Goal: Contribute content: Add original content to the website for others to see

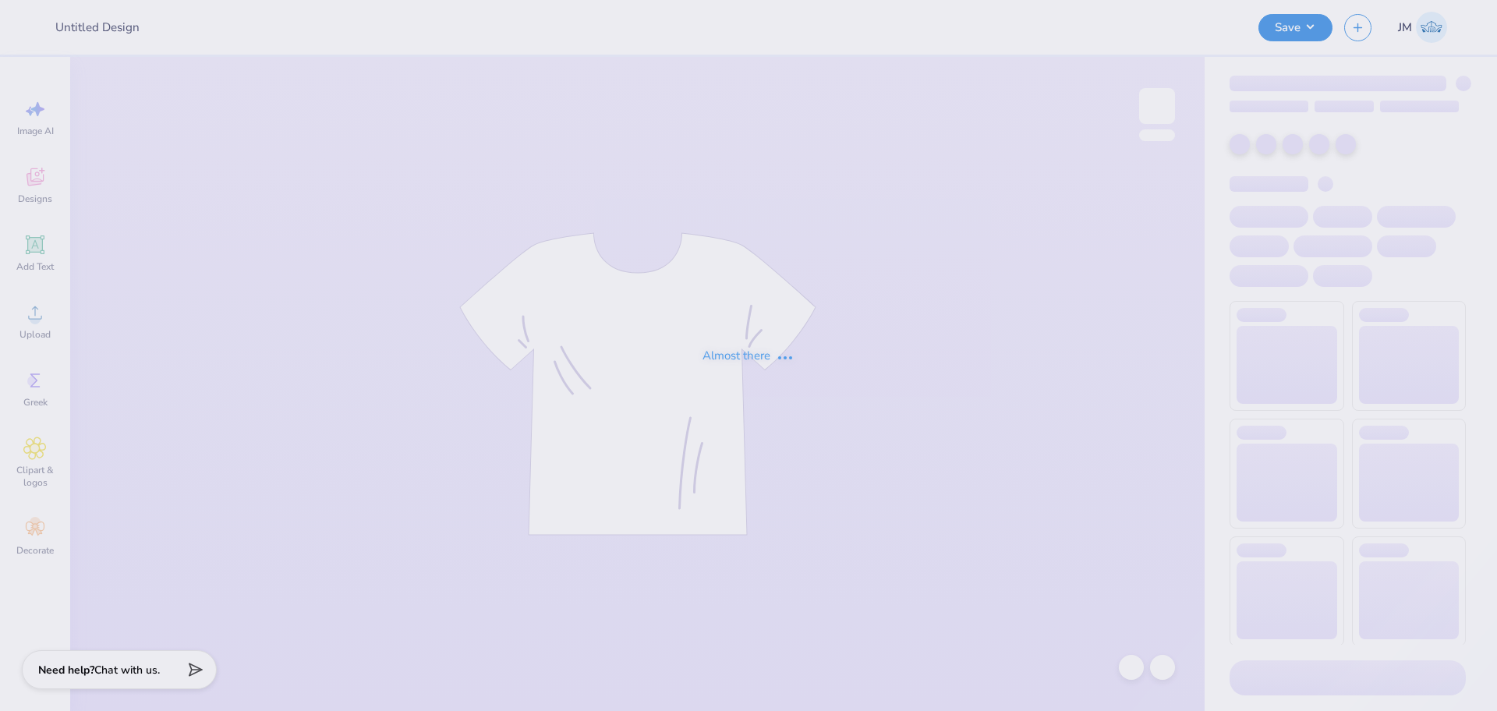
type input "ATO x AXO Fall Block UIUC"
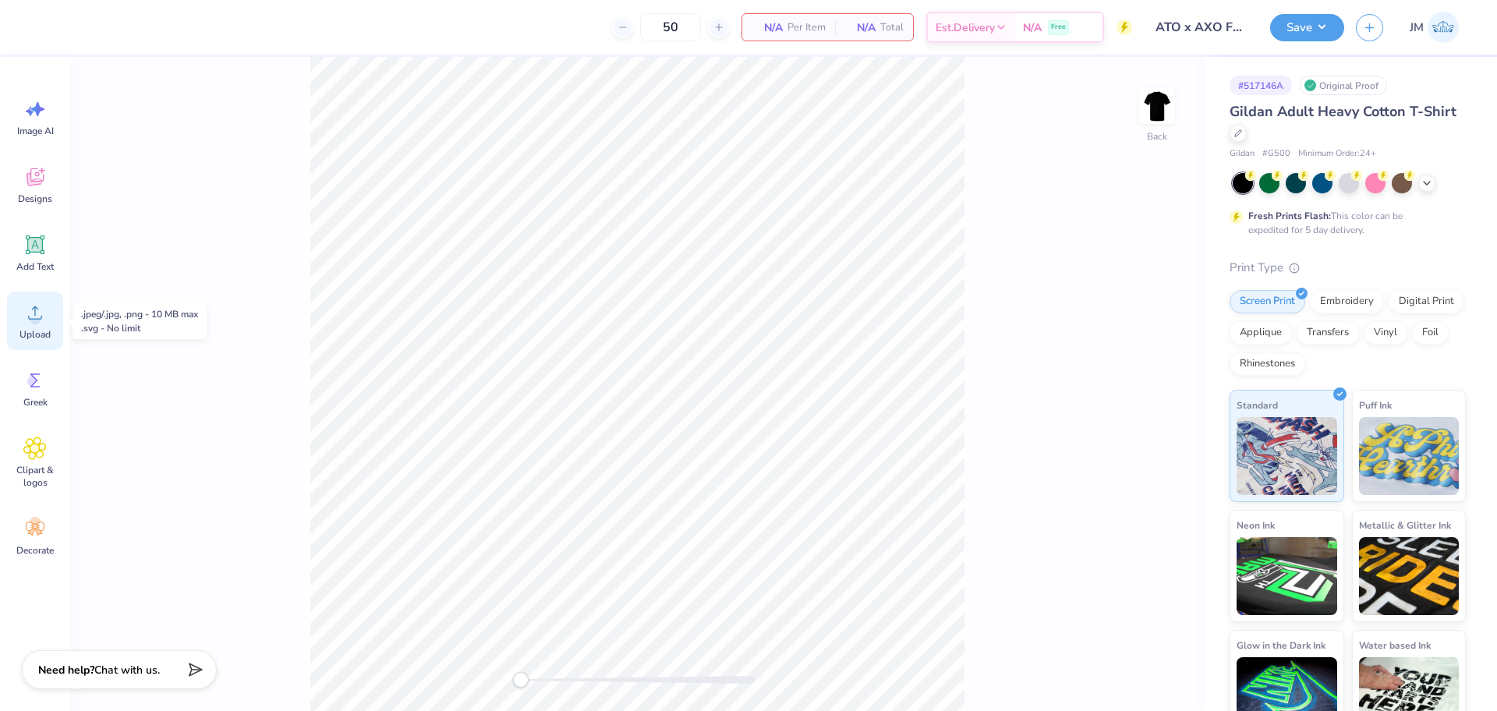
click at [37, 326] on div "Upload" at bounding box center [35, 321] width 56 height 58
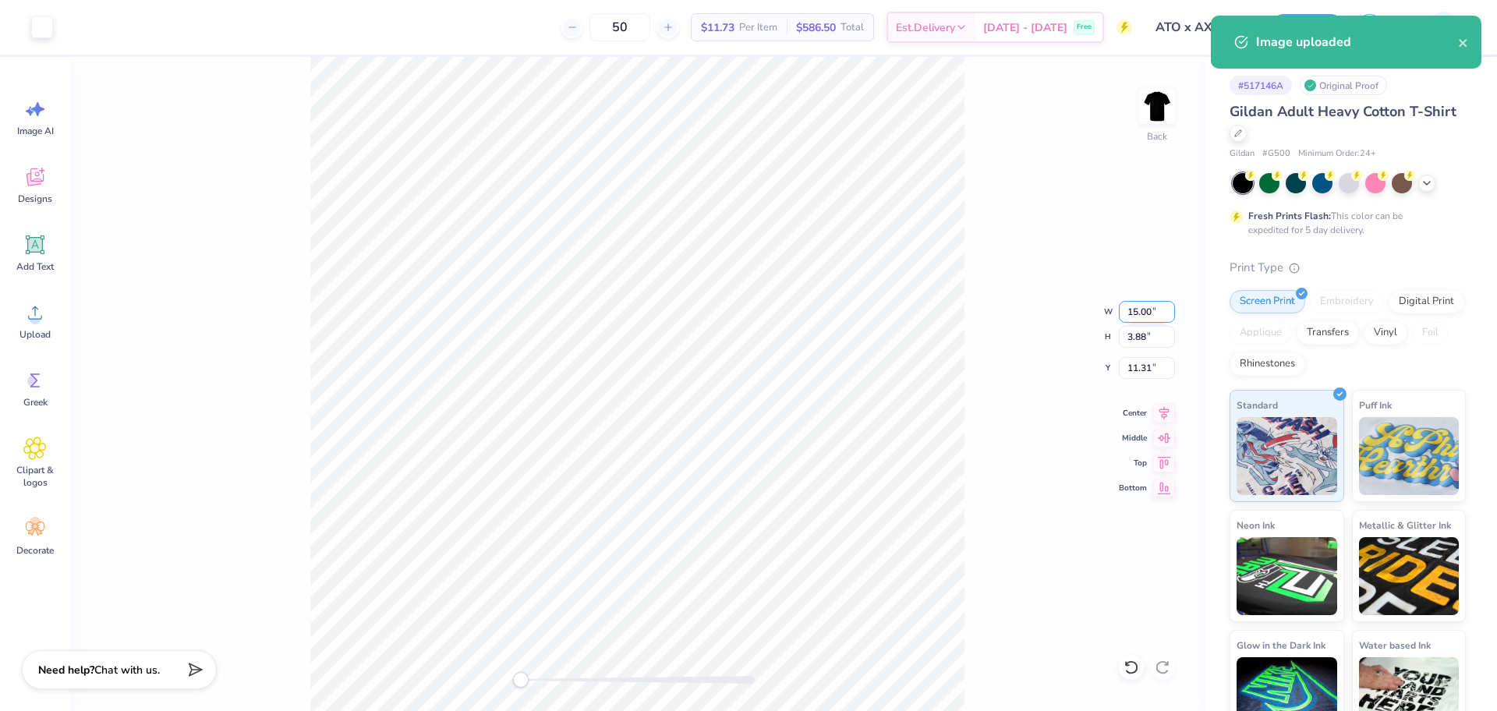
click at [1148, 307] on input "15.00" at bounding box center [1147, 312] width 56 height 22
click at [1148, 308] on input "15.00" at bounding box center [1147, 312] width 56 height 22
type input "3.50"
type input "0.91"
type input "12.80"
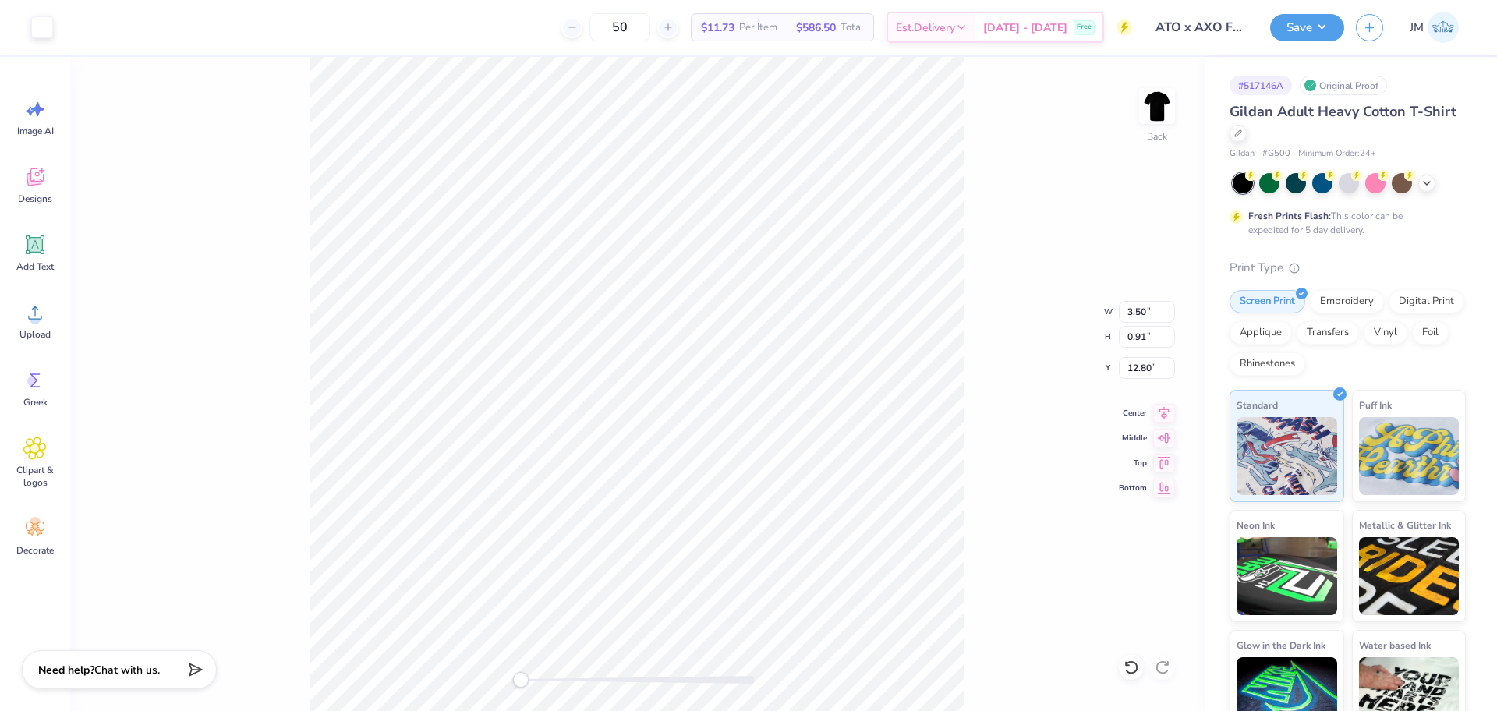
click at [999, 370] on div "Back W 3.50 3.50 " H 0.91 0.91 " Y 12.80 12.80 " Center Middle Top Bottom" at bounding box center [637, 384] width 1134 height 654
click at [1137, 360] on input "12.80" at bounding box center [1147, 368] width 56 height 22
click at [1137, 361] on input "12.80" at bounding box center [1147, 368] width 56 height 22
type input "3"
click at [1166, 108] on img at bounding box center [1157, 106] width 62 height 62
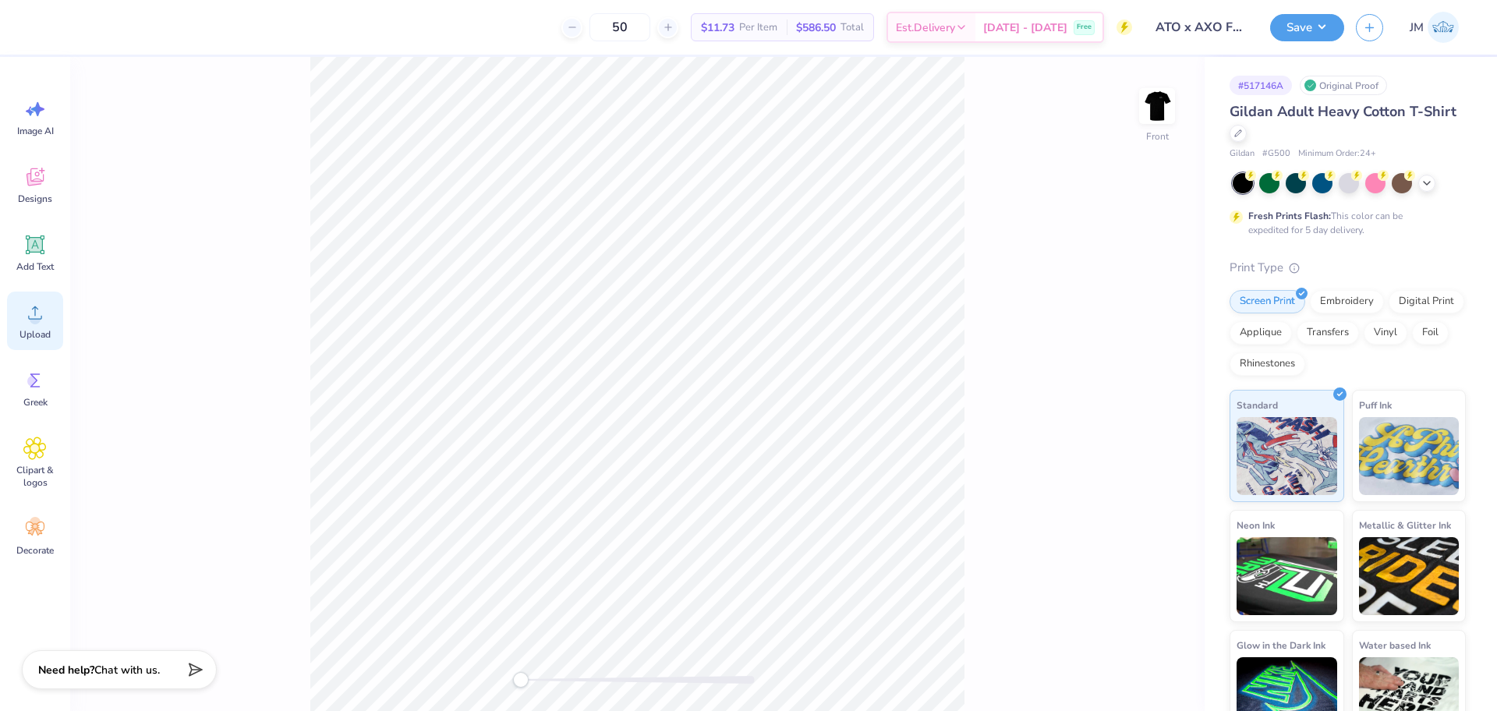
click at [20, 332] on span "Upload" at bounding box center [34, 334] width 31 height 12
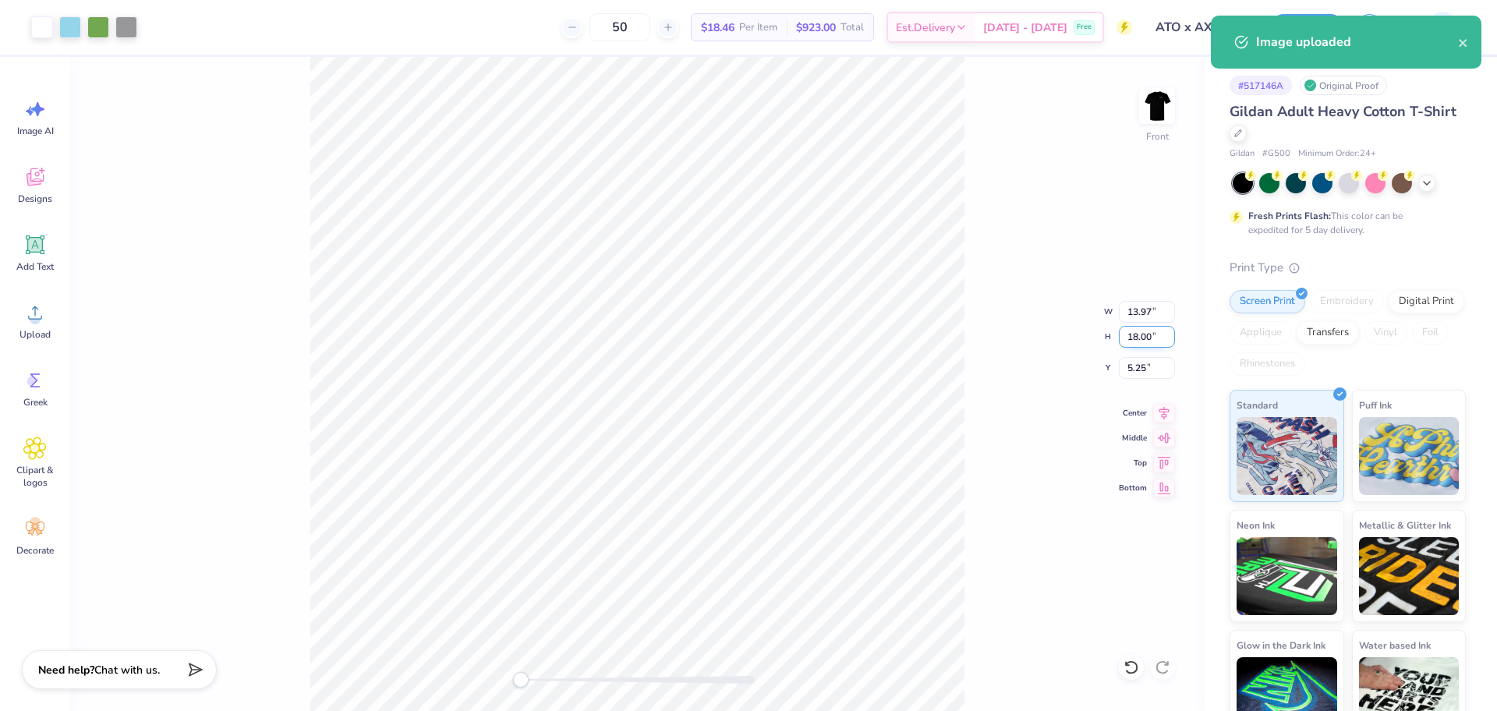
click at [1135, 334] on input "18.00" at bounding box center [1147, 337] width 56 height 22
type input "15"
type input "11.64"
type input "15.00"
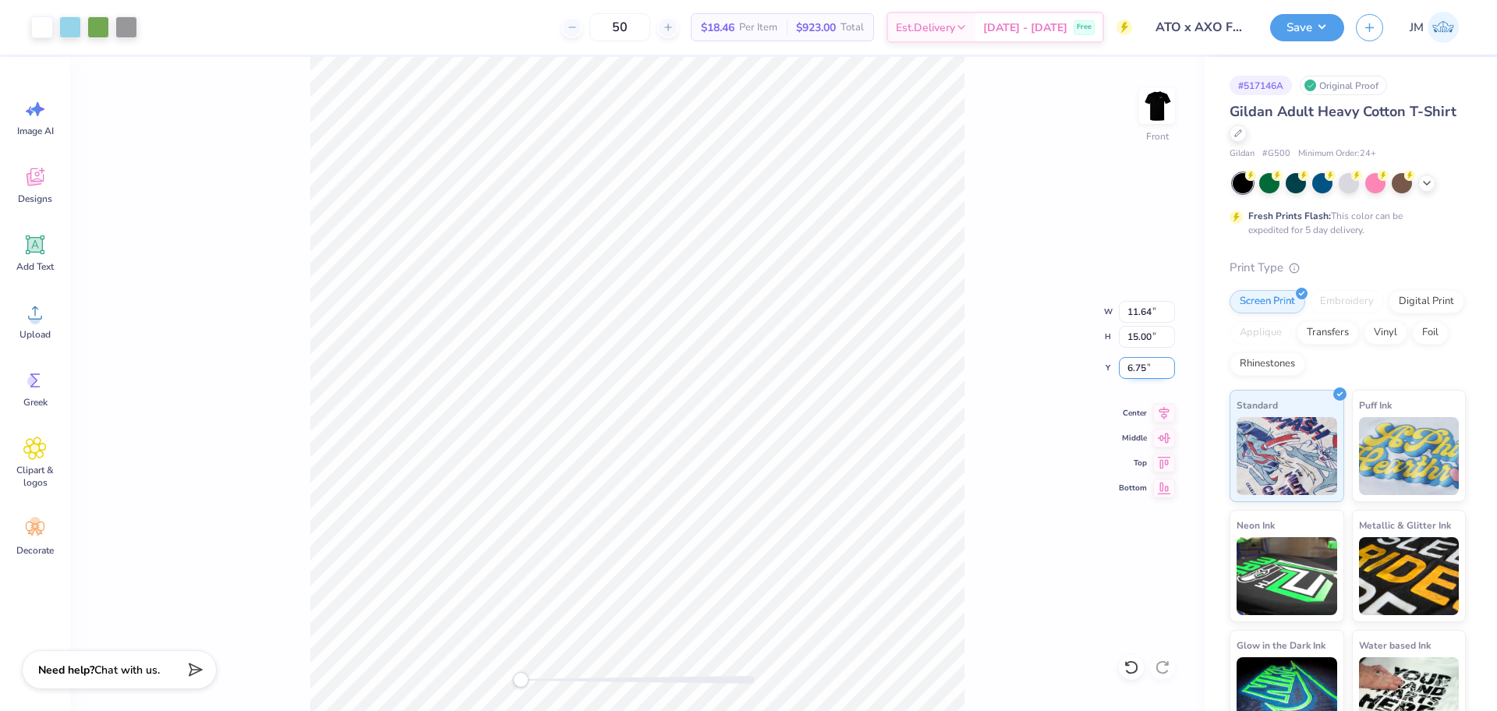
click at [1139, 372] on input "6.75" at bounding box center [1147, 368] width 56 height 22
type input "3"
drag, startPoint x: 1166, startPoint y: 416, endPoint x: 1153, endPoint y: 407, distance: 15.8
click at [1166, 415] on icon at bounding box center [1164, 410] width 22 height 19
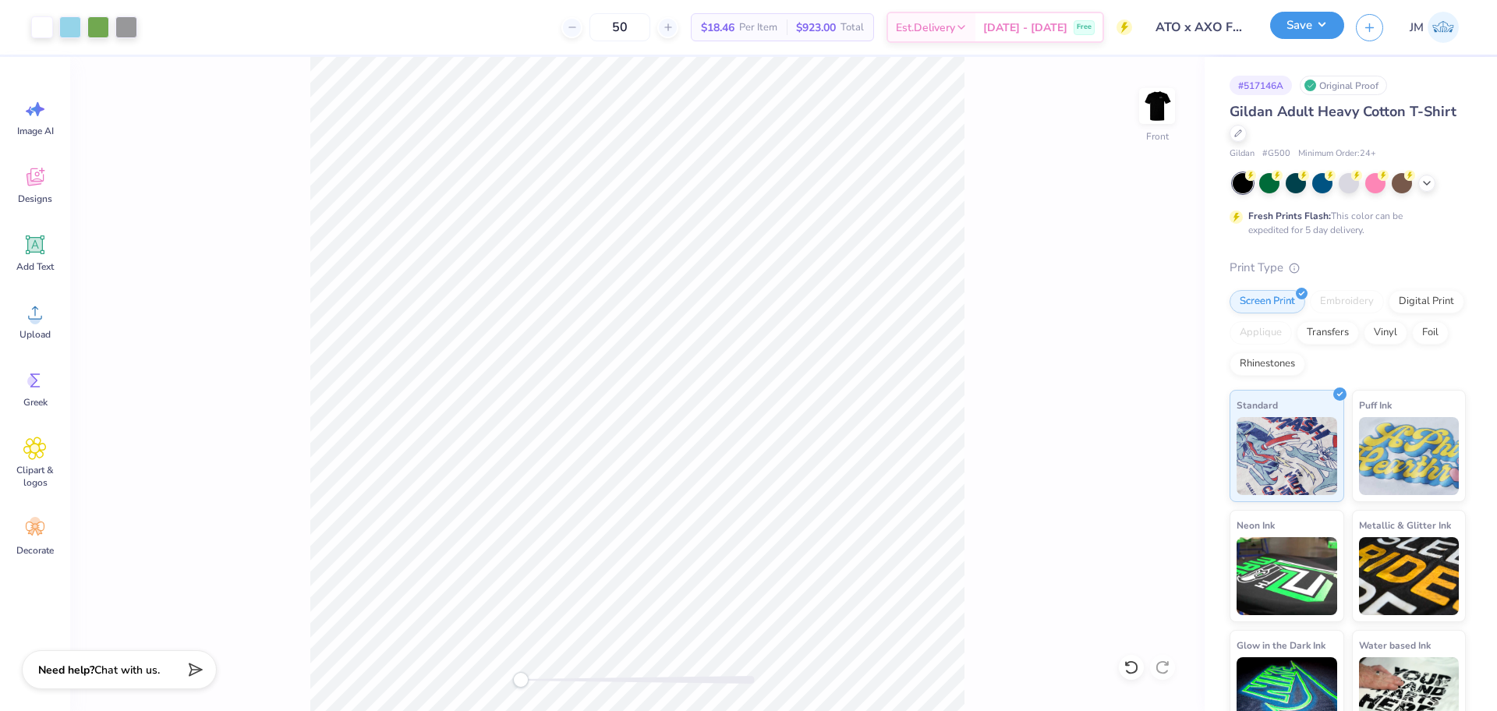
click at [1307, 22] on button "Save" at bounding box center [1307, 25] width 74 height 27
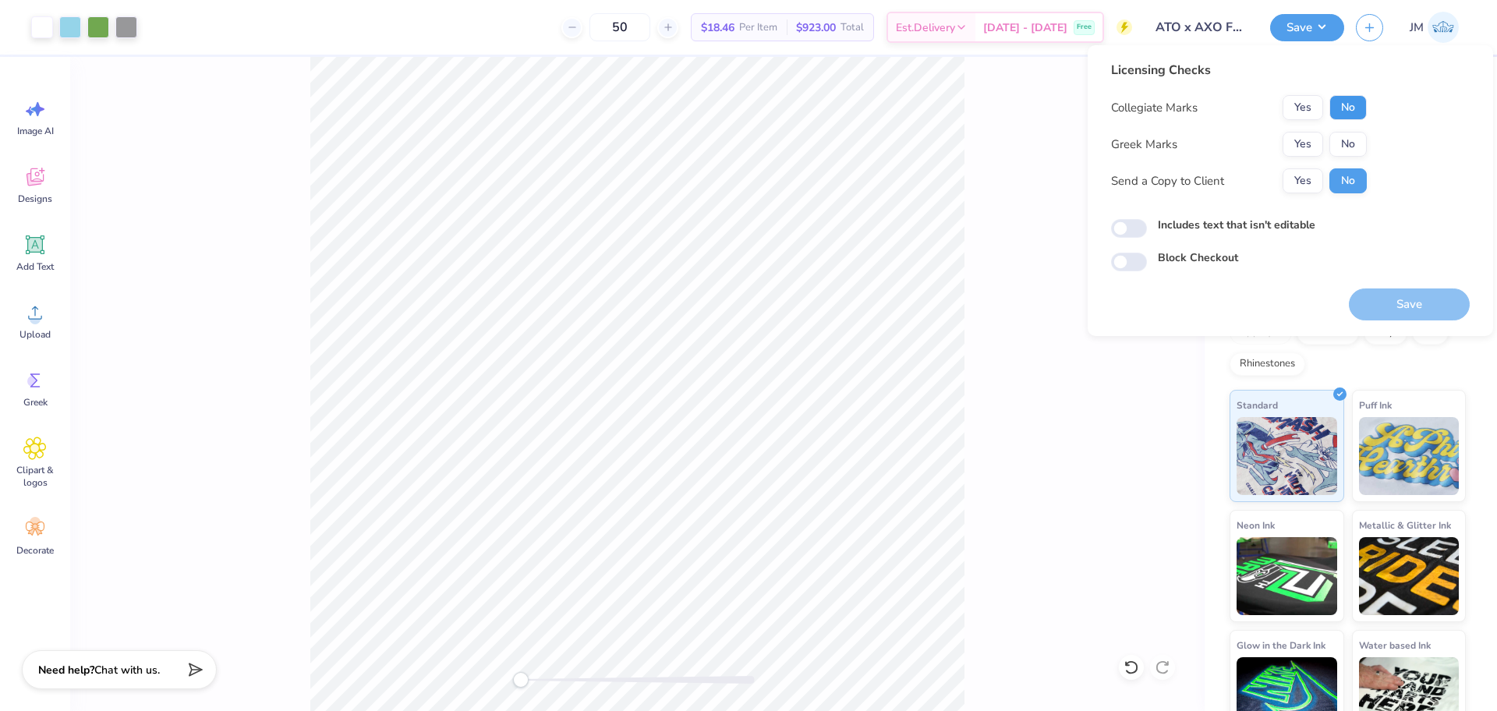
click at [1346, 106] on button "No" at bounding box center [1347, 107] width 37 height 25
click at [1314, 144] on button "Yes" at bounding box center [1302, 144] width 41 height 25
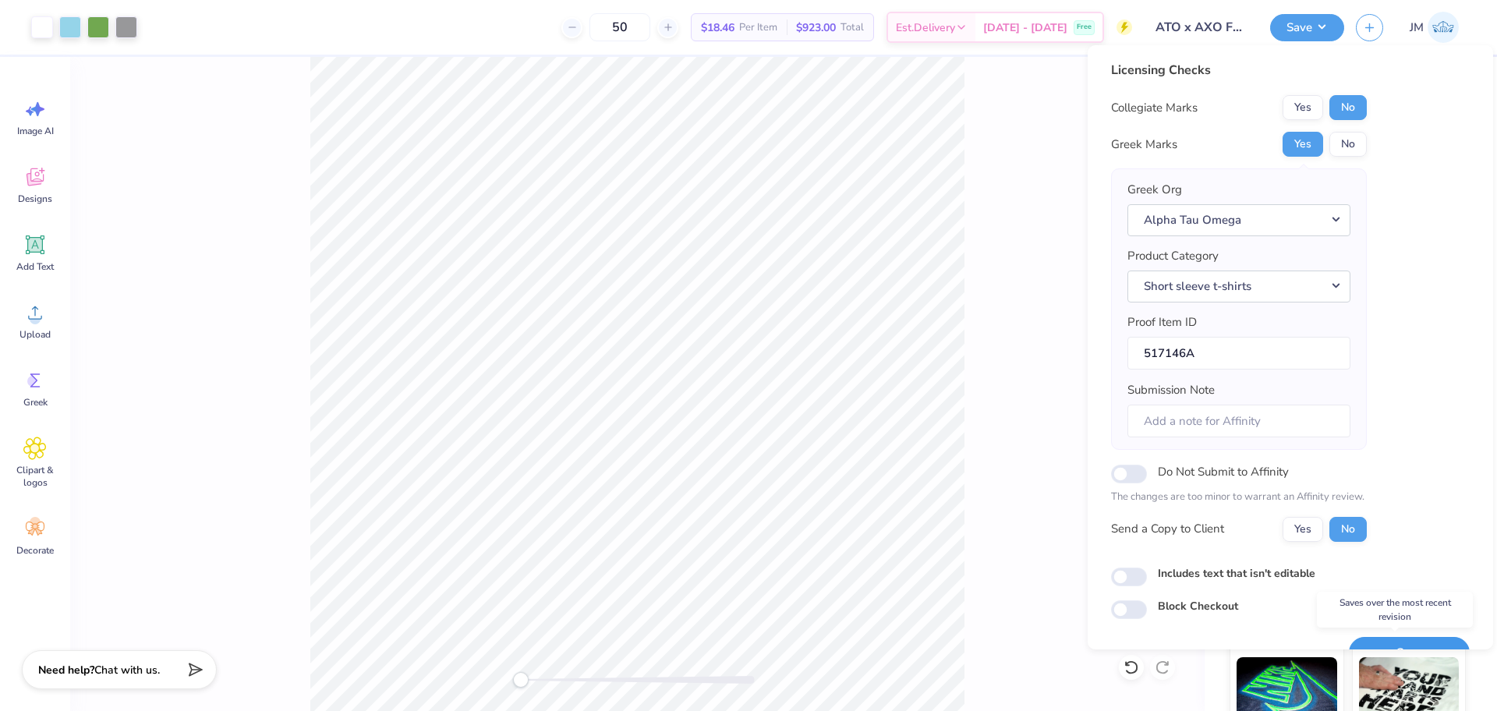
click at [1400, 641] on button "Save" at bounding box center [1409, 653] width 121 height 32
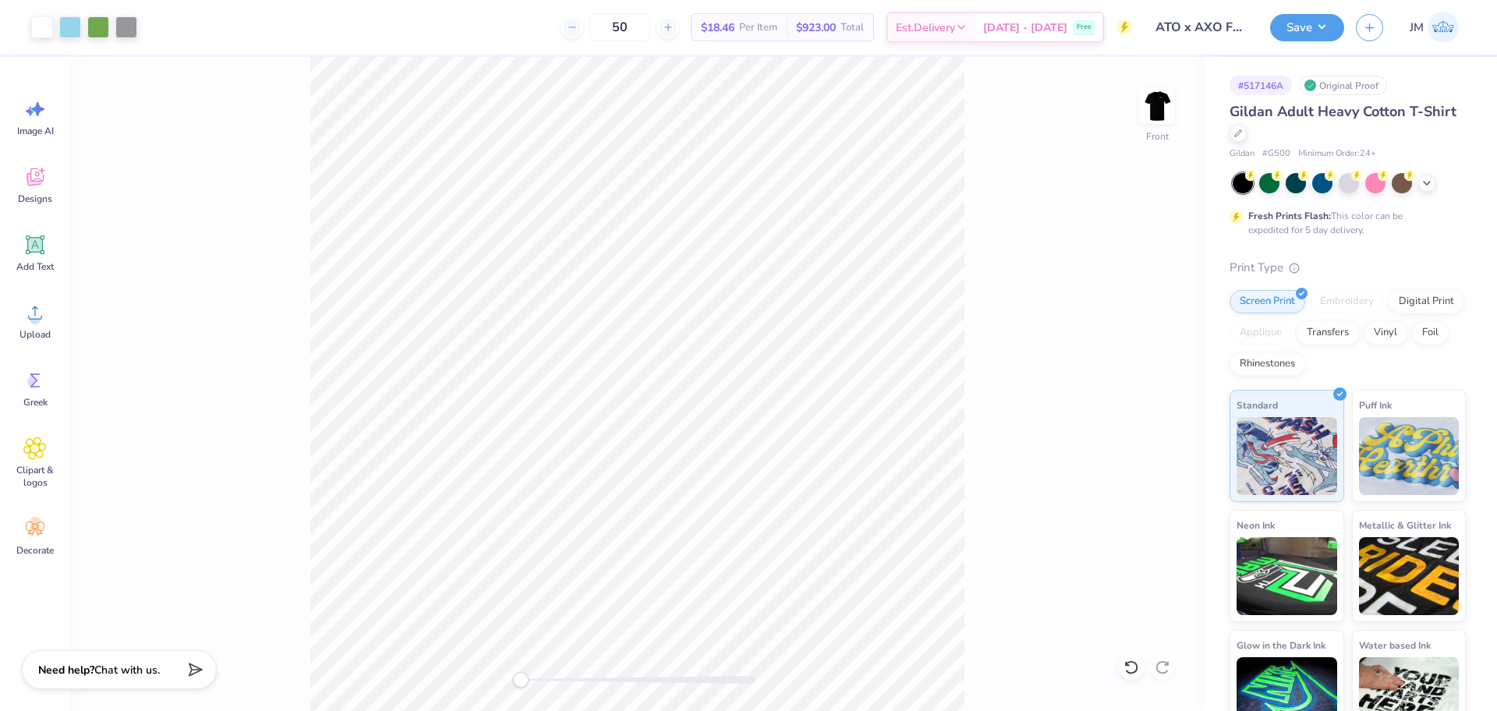
click at [1320, 47] on div "Save JM" at bounding box center [1383, 27] width 227 height 55
click at [1313, 31] on button "Save" at bounding box center [1307, 25] width 74 height 27
click at [1169, 107] on img at bounding box center [1157, 106] width 62 height 62
